Goal: Task Accomplishment & Management: Manage account settings

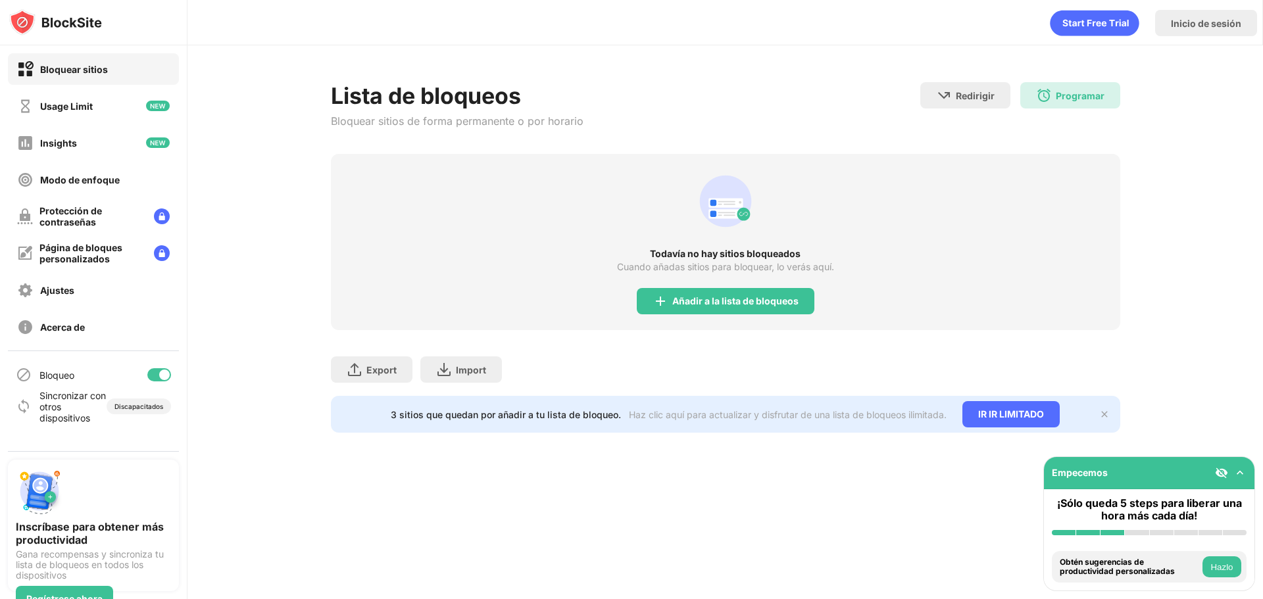
click at [725, 315] on div "Añadir a la lista de bloqueos" at bounding box center [726, 301] width 178 height 26
click at [700, 309] on body "Bloquear sitios Usage Limit Insights Modo de enfoque Protección de contraseñas …" at bounding box center [631, 299] width 1263 height 599
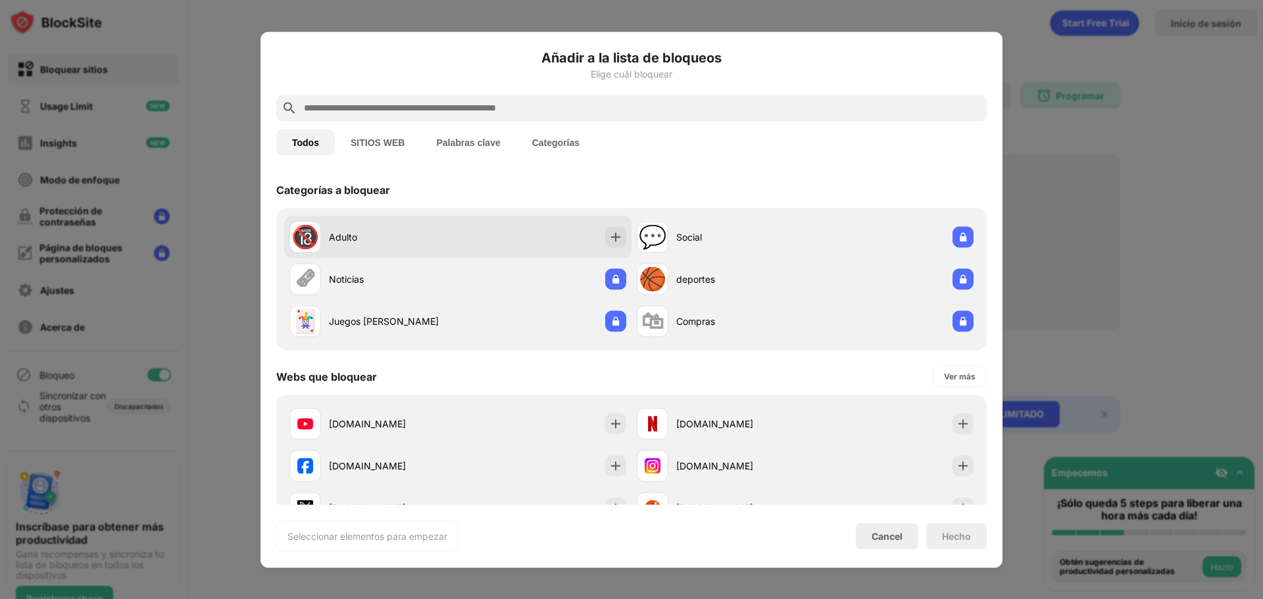
drag, startPoint x: 408, startPoint y: 230, endPoint x: 419, endPoint y: 234, distance: 11.0
click at [408, 230] on div "Adulto" at bounding box center [393, 237] width 129 height 14
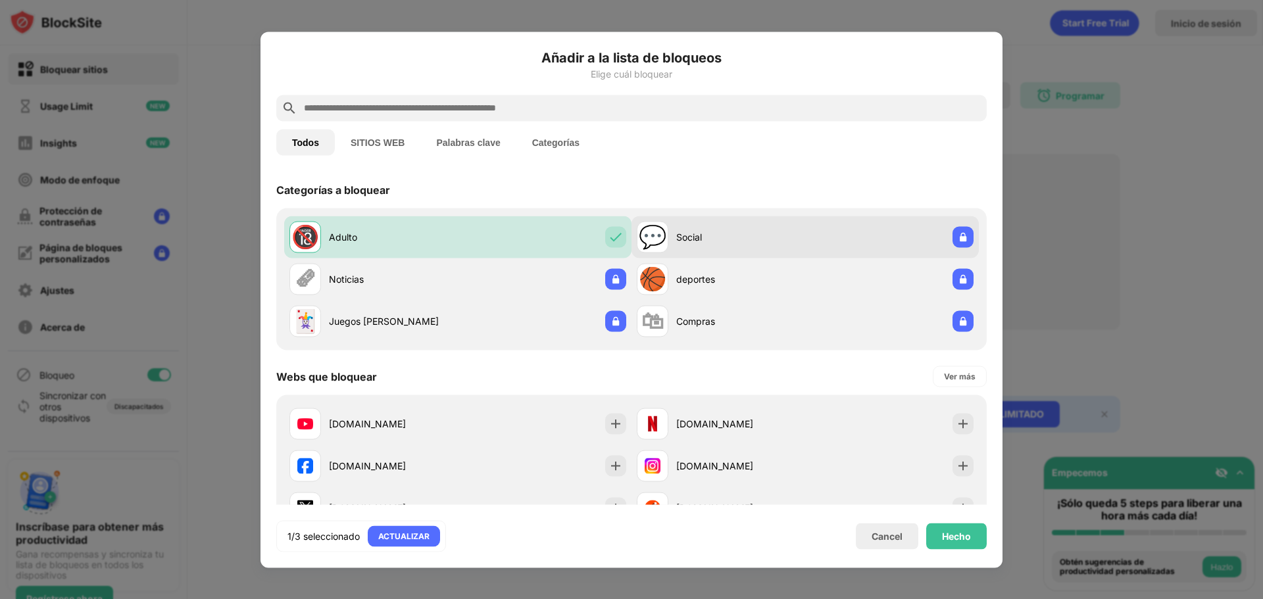
click at [877, 229] on div "💬 Social" at bounding box center [805, 237] width 347 height 42
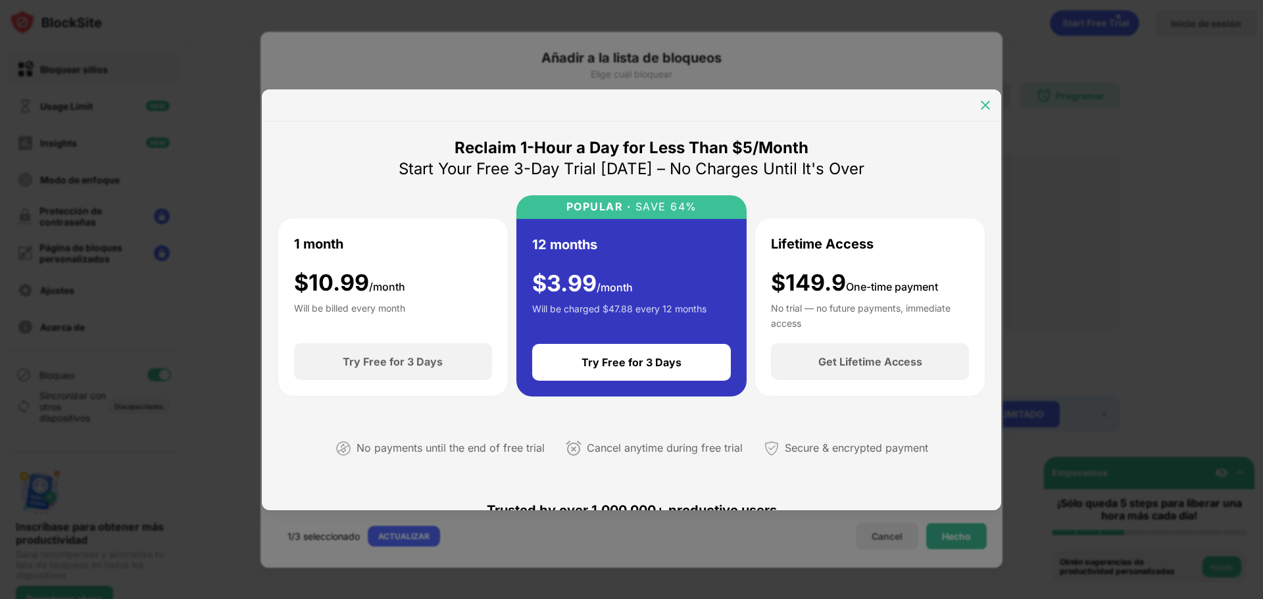
click at [977, 106] on div at bounding box center [985, 105] width 21 height 21
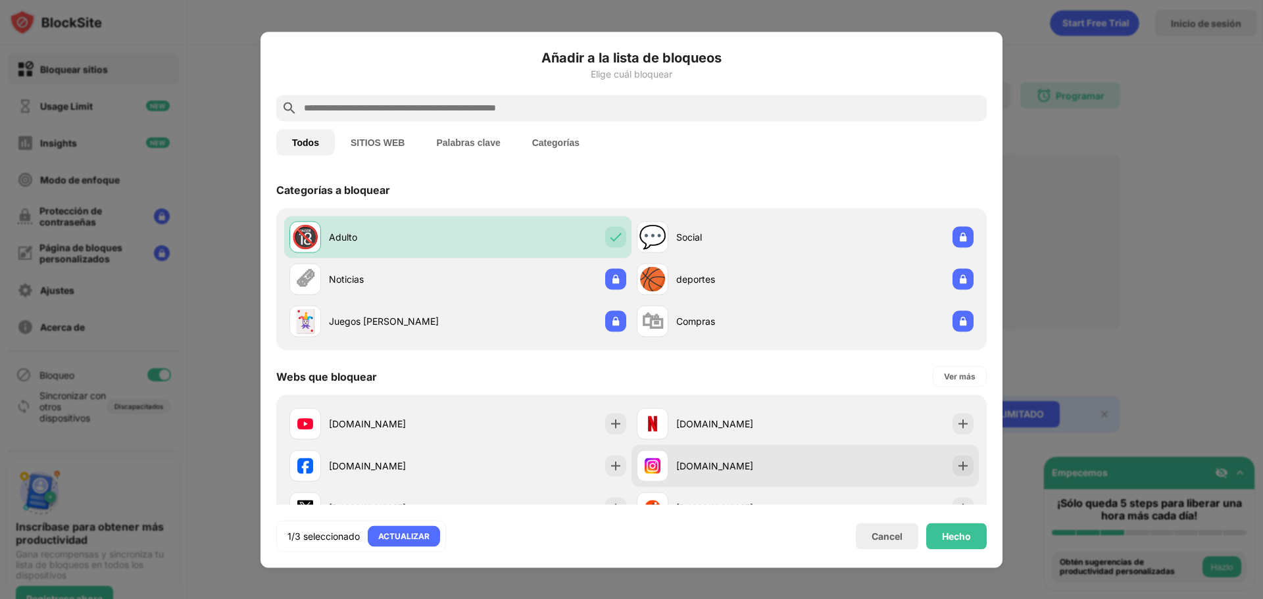
scroll to position [66, 0]
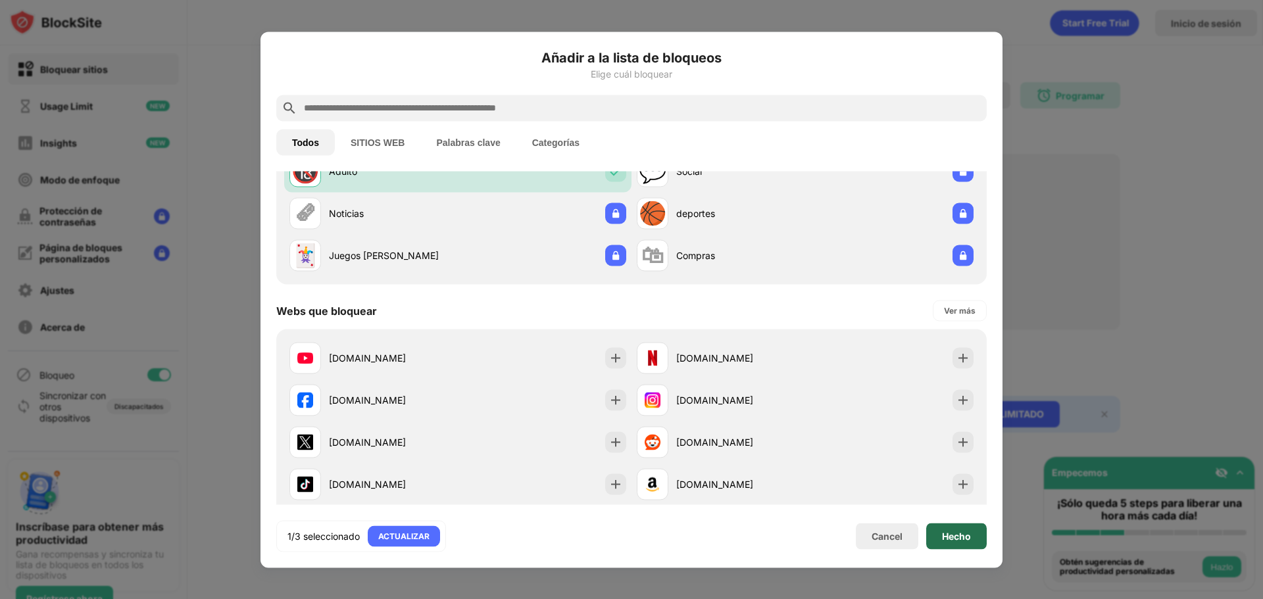
click at [955, 538] on div "Hecho" at bounding box center [956, 536] width 29 height 11
